Goal: Book appointment/travel/reservation

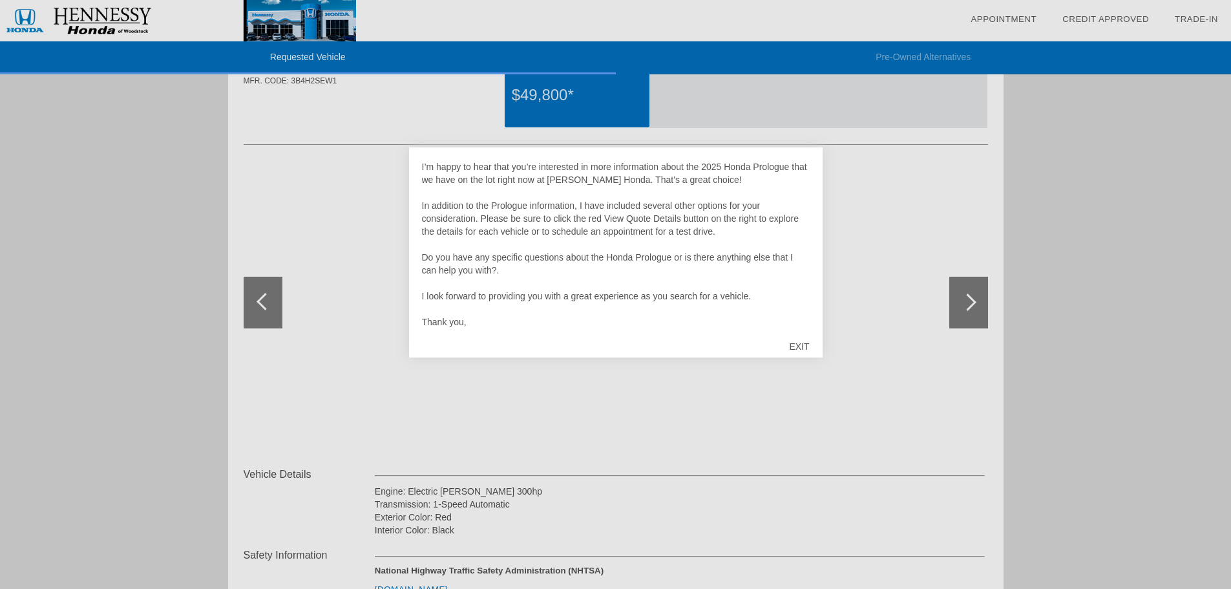
scroll to position [129, 0]
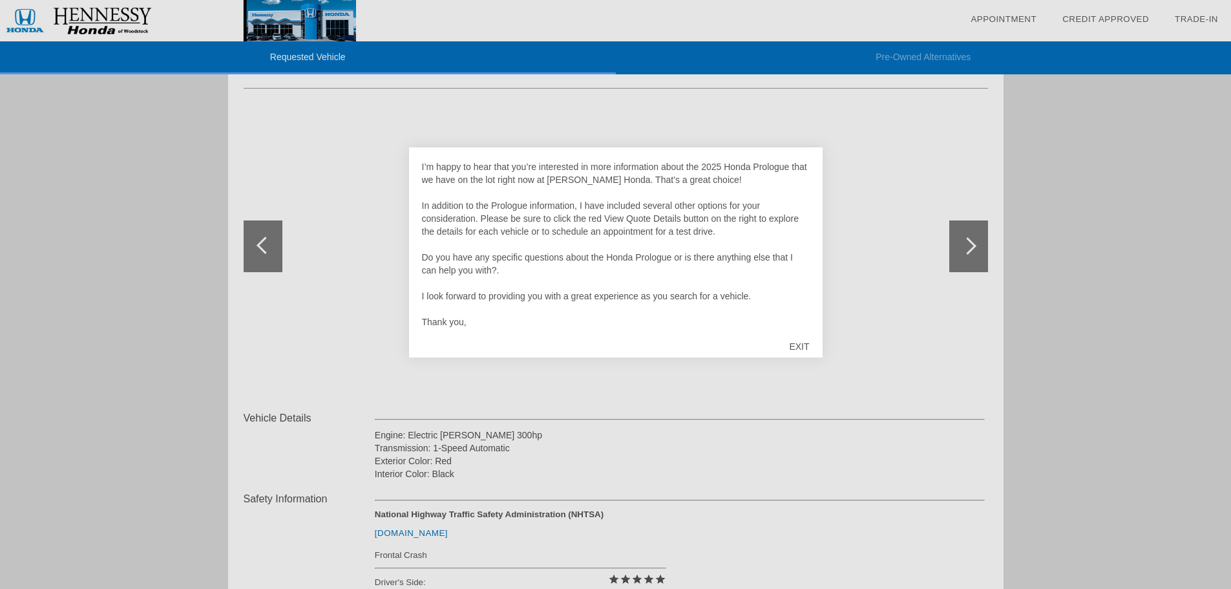
click at [799, 346] on div "EXIT" at bounding box center [799, 346] width 46 height 39
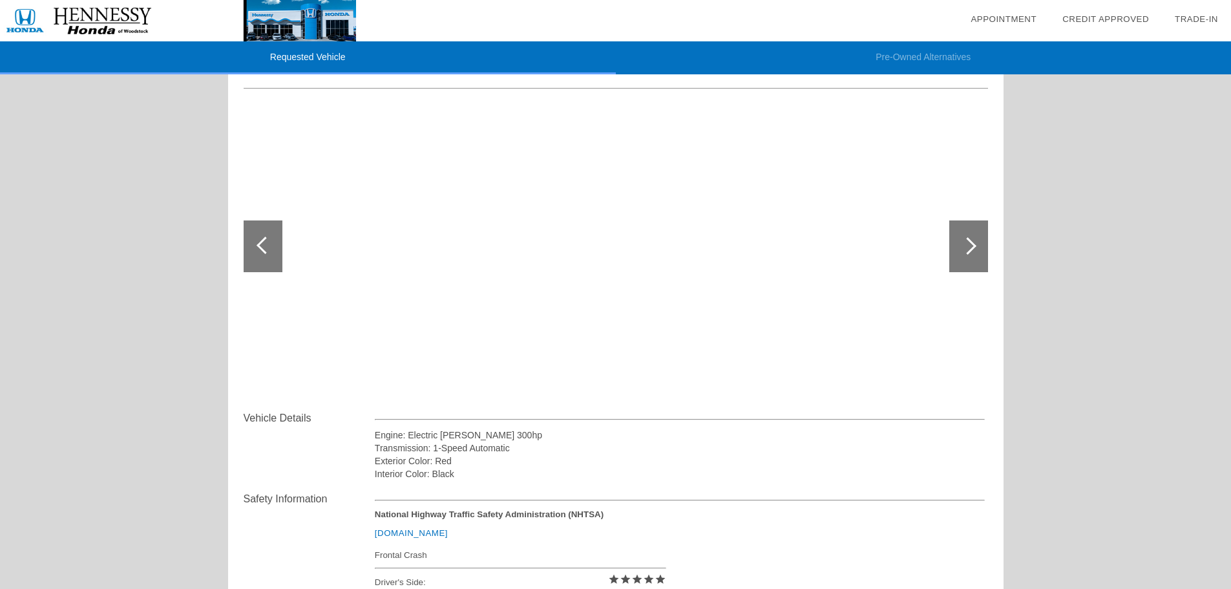
click at [979, 252] on div at bounding box center [968, 246] width 39 height 52
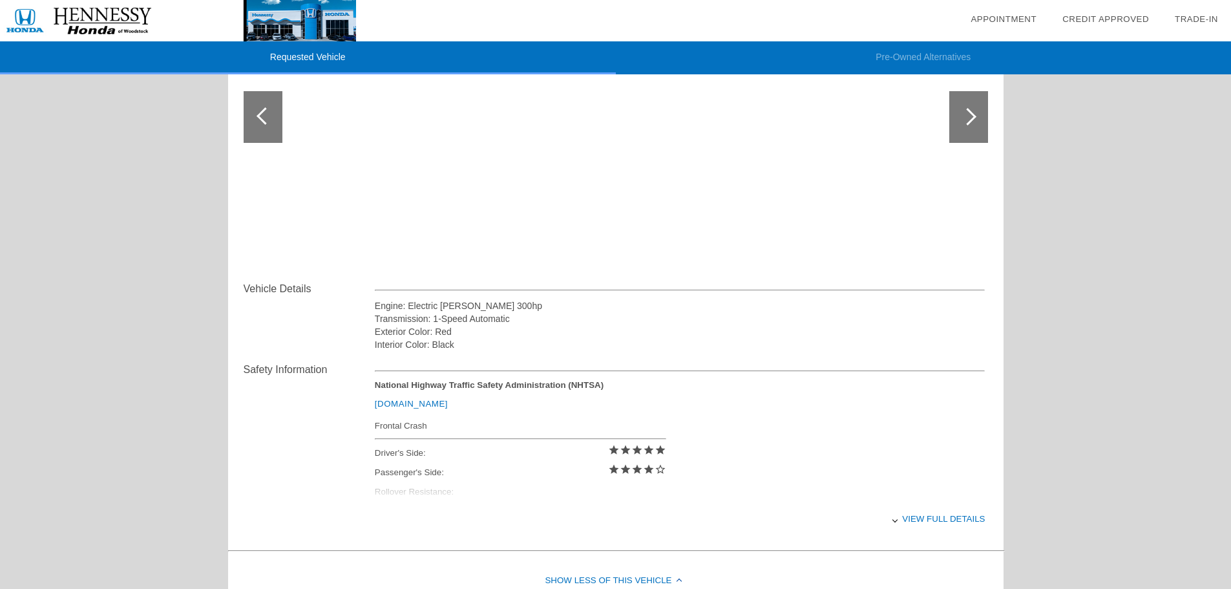
scroll to position [323, 0]
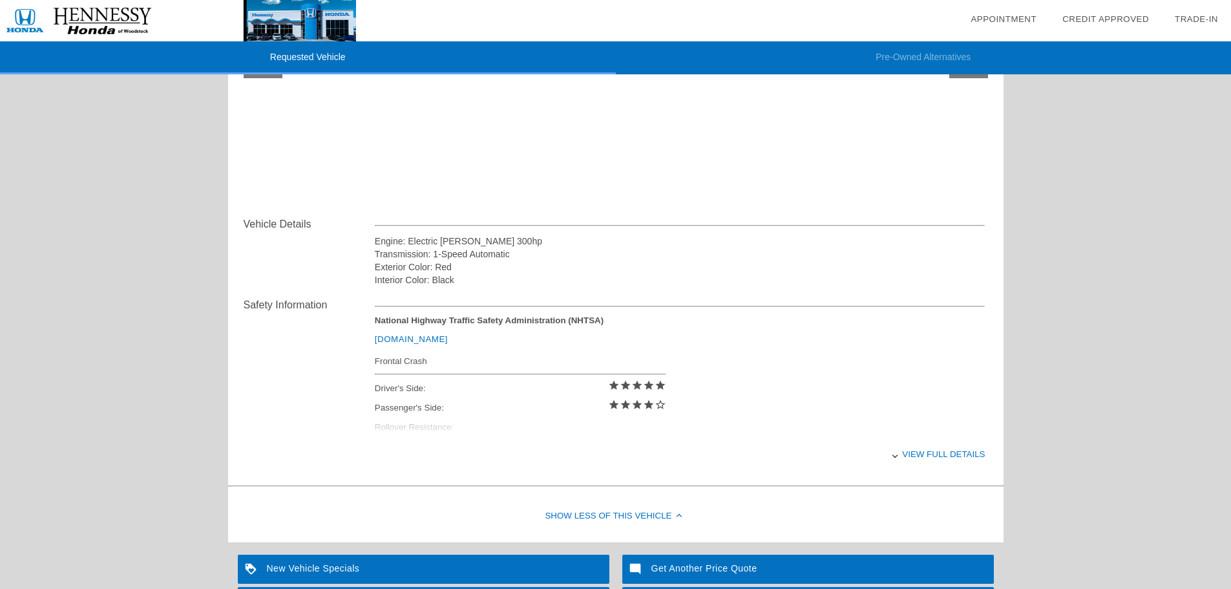
click at [929, 459] on div "View full details" at bounding box center [680, 454] width 611 height 32
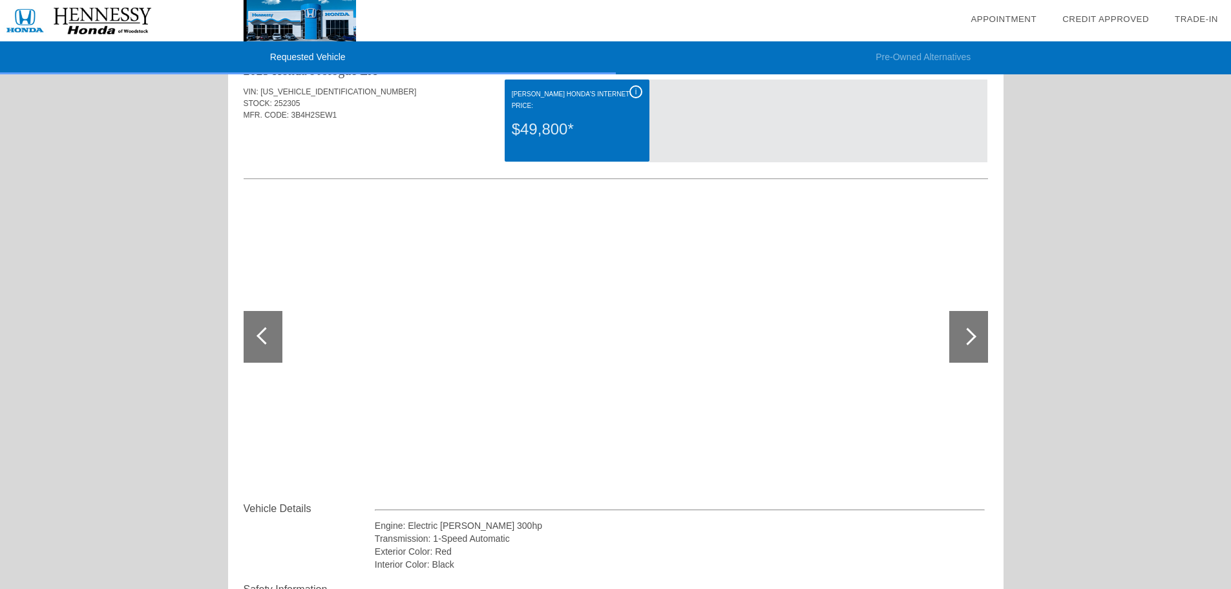
scroll to position [0, 0]
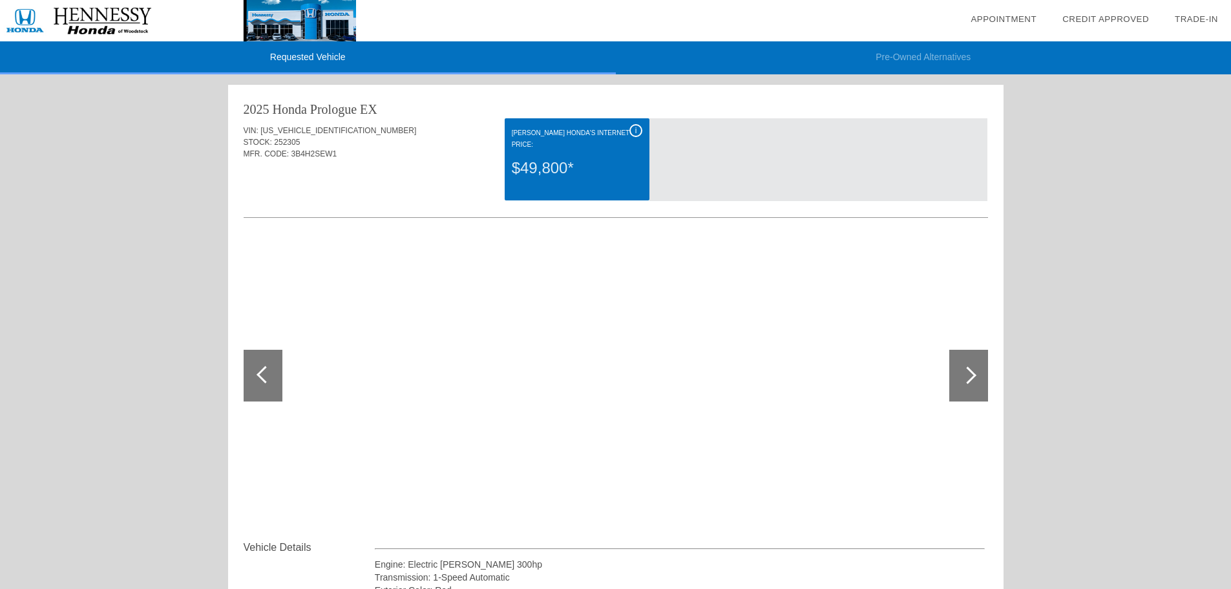
click at [638, 134] on div "i" at bounding box center [635, 130] width 13 height 13
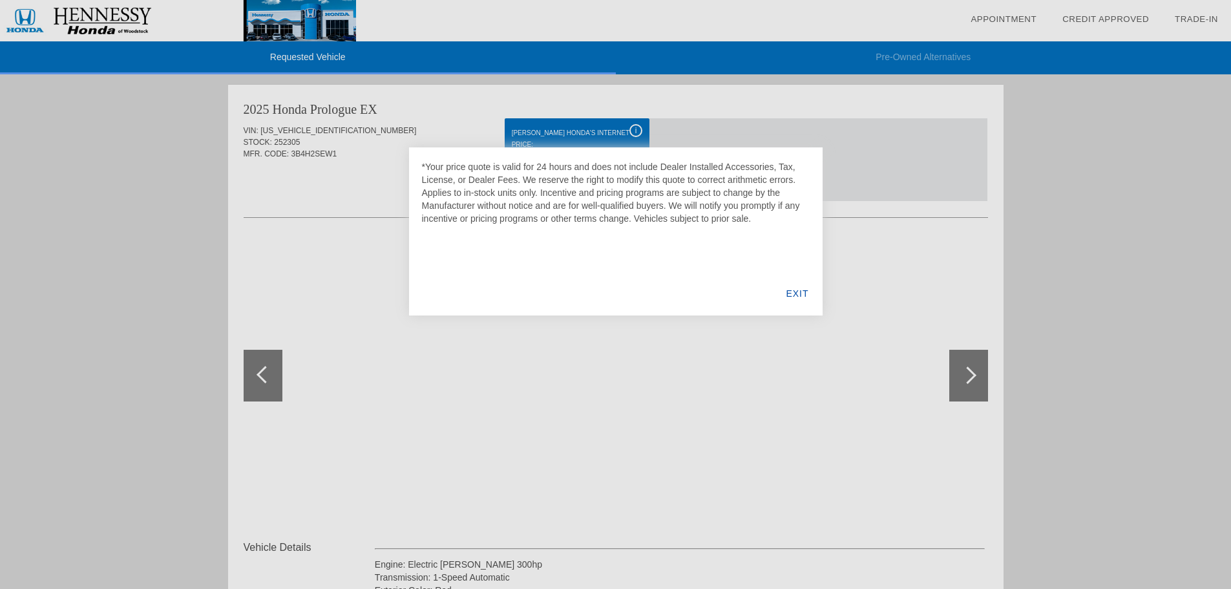
click at [311, 55] on div at bounding box center [615, 294] width 1231 height 589
click at [984, 16] on link "Appointment" at bounding box center [1004, 19] width 66 height 10
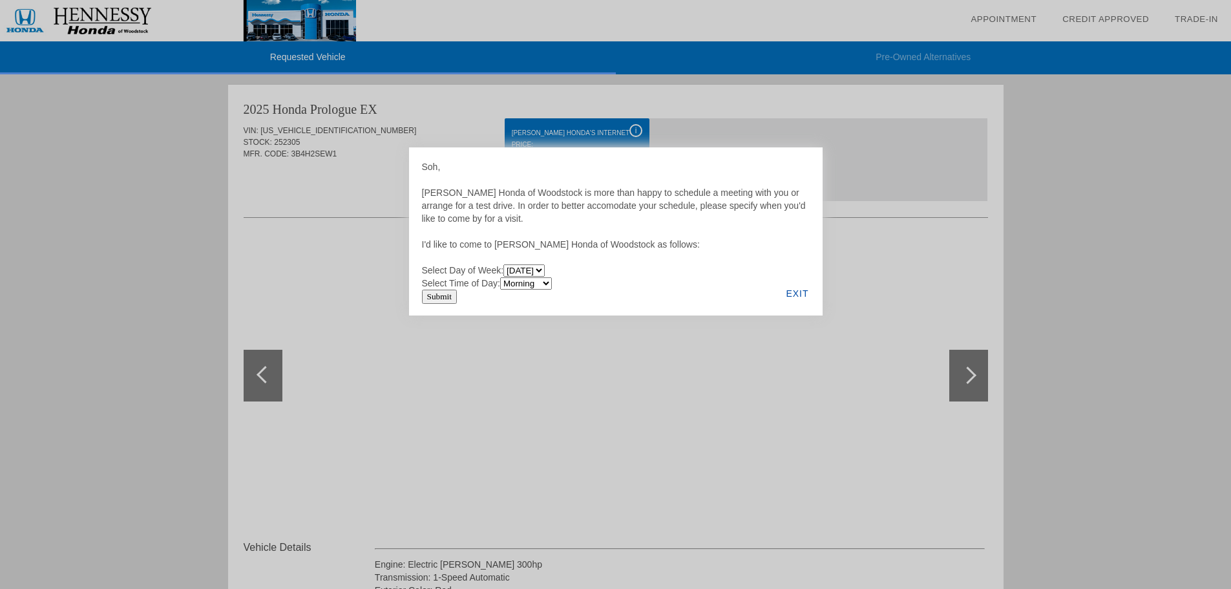
click at [531, 283] on select "Morning Afternoon Evening" at bounding box center [526, 283] width 52 height 12
click at [537, 272] on select "[DATE] [DATE] [DATE] [DATE] [DATE] [DATE]" at bounding box center [523, 270] width 41 height 12
select select "[DATE]"
click at [505, 264] on select "[DATE] [DATE] [DATE] [DATE] [DATE] [DATE]" at bounding box center [523, 270] width 41 height 12
click at [536, 288] on select "Morning Afternoon Evening" at bounding box center [526, 283] width 52 height 12
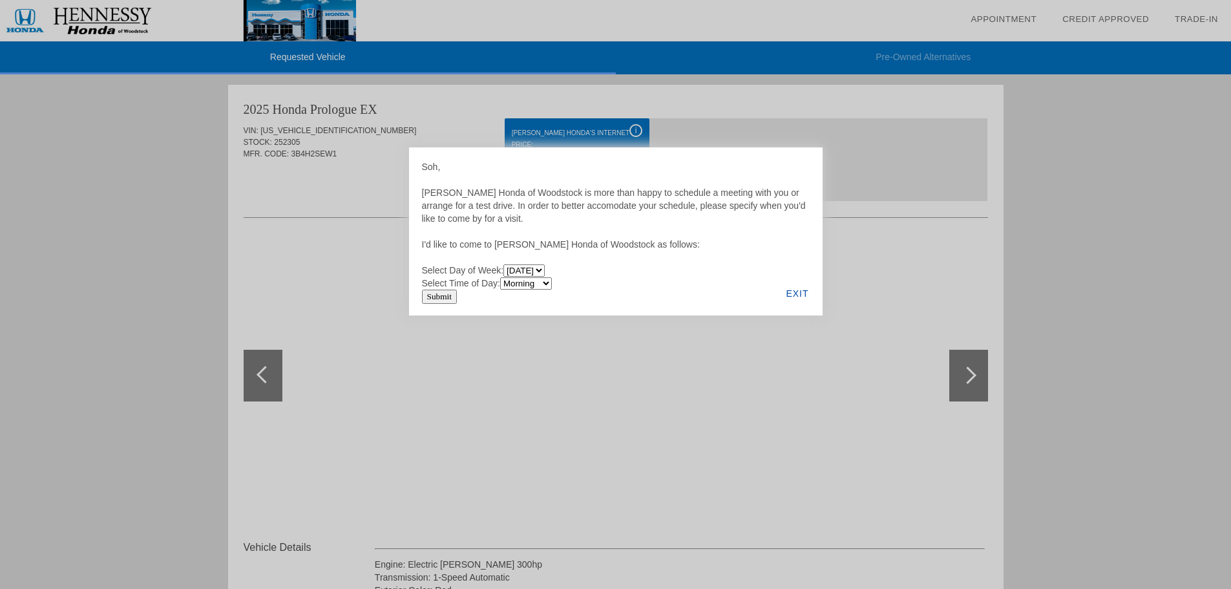
select select "Afternoon"
click at [502, 277] on select "Morning Afternoon Evening" at bounding box center [526, 283] width 52 height 12
click at [801, 295] on div "EXIT" at bounding box center [797, 293] width 50 height 44
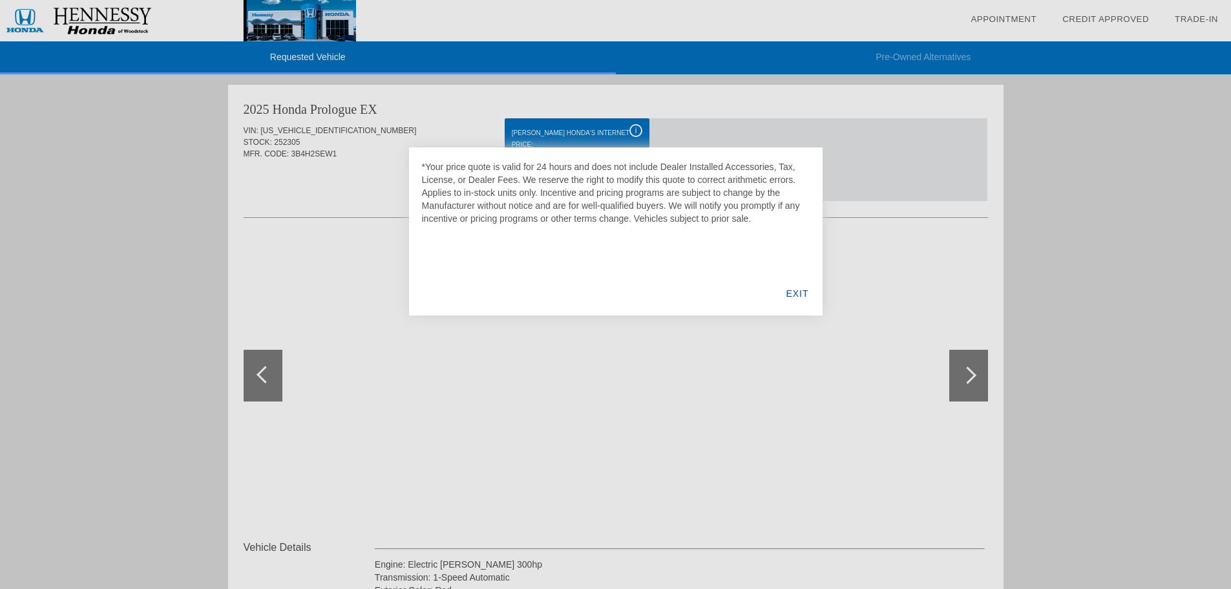
click at [795, 290] on div "EXIT" at bounding box center [797, 293] width 50 height 44
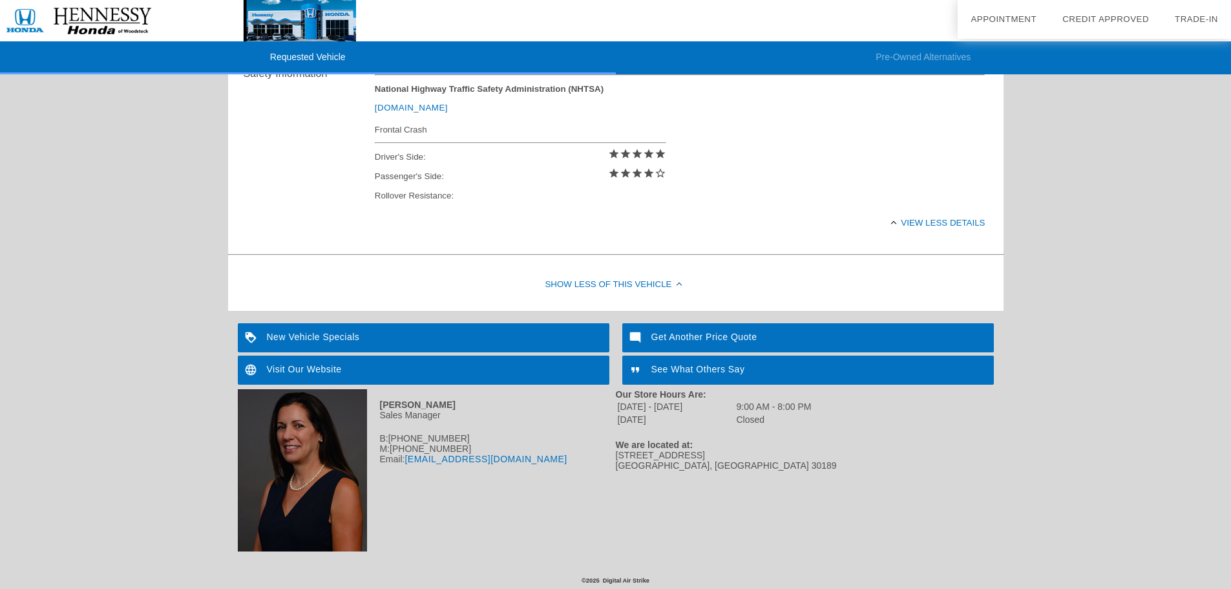
scroll to position [556, 0]
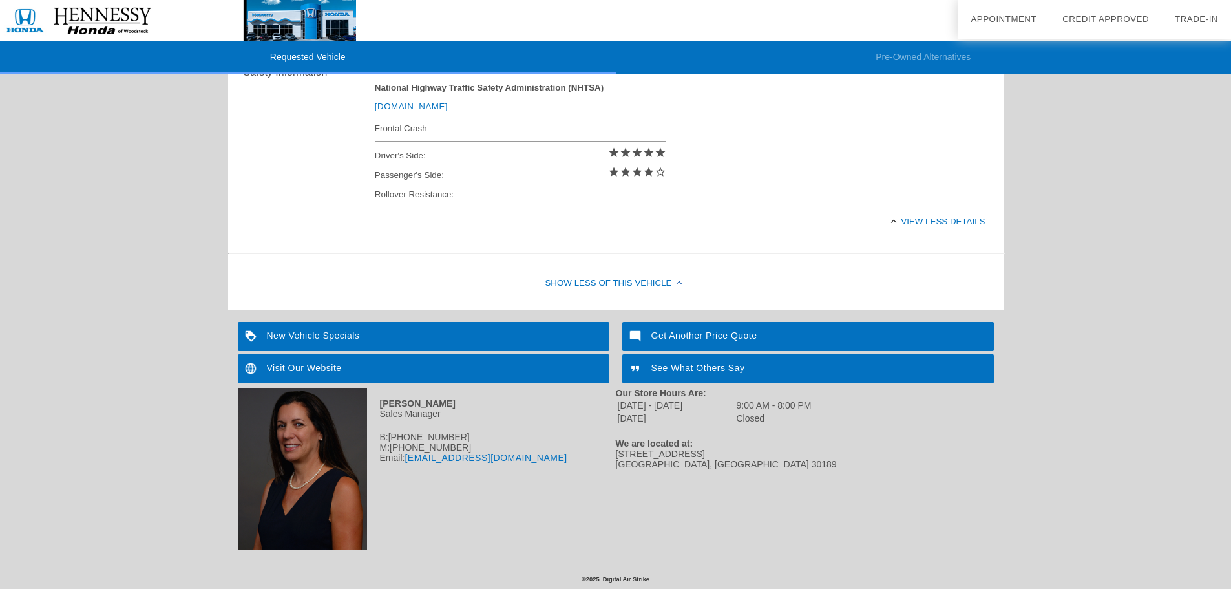
click at [718, 333] on div "Get Another Price Quote" at bounding box center [808, 336] width 372 height 29
